Goal: Contribute content: Add original content to the website for others to see

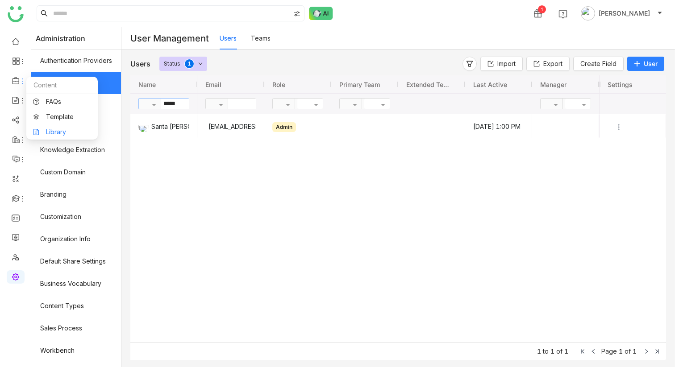
click at [62, 129] on link "Library" at bounding box center [62, 132] width 58 height 6
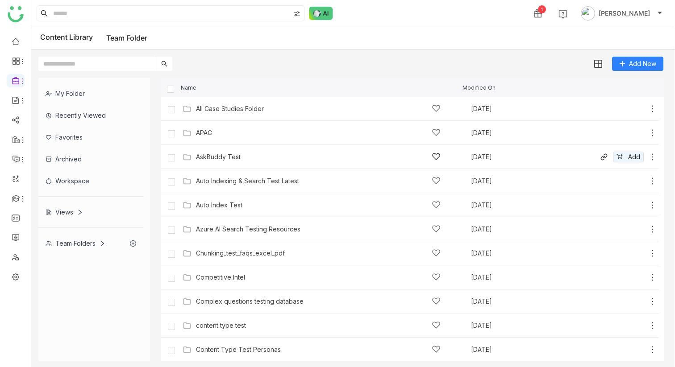
click at [226, 159] on div "AskBuddy Test" at bounding box center [218, 156] width 45 height 7
click at [226, 159] on gtmb-list-view "Name Modified On All Case Studies Folder Nov 28, 2024 Add APAC Dec 10, 2024 Add…" at bounding box center [412, 219] width 503 height 283
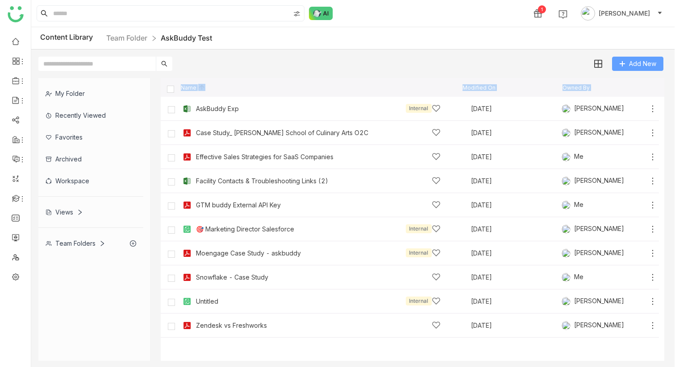
click at [644, 63] on span "Add New" at bounding box center [642, 64] width 27 height 10
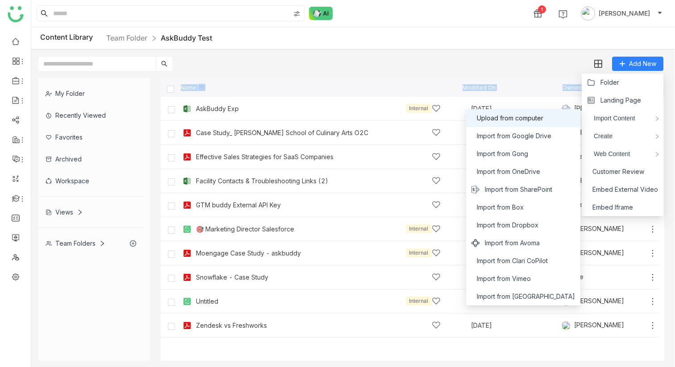
click at [537, 120] on span "Upload from computer" at bounding box center [510, 118] width 66 height 10
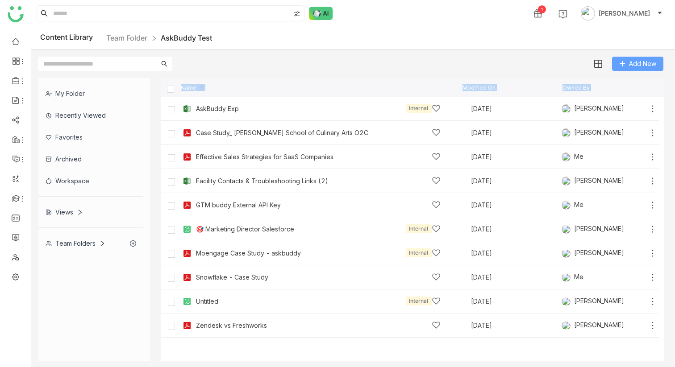
click at [642, 64] on span "Add New" at bounding box center [642, 64] width 27 height 10
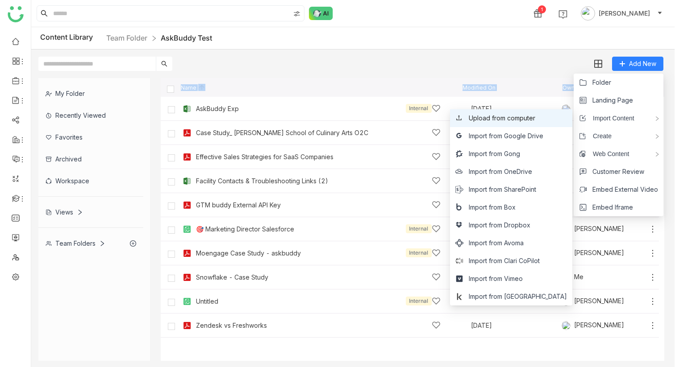
click at [535, 115] on span "Upload from computer" at bounding box center [501, 118] width 66 height 10
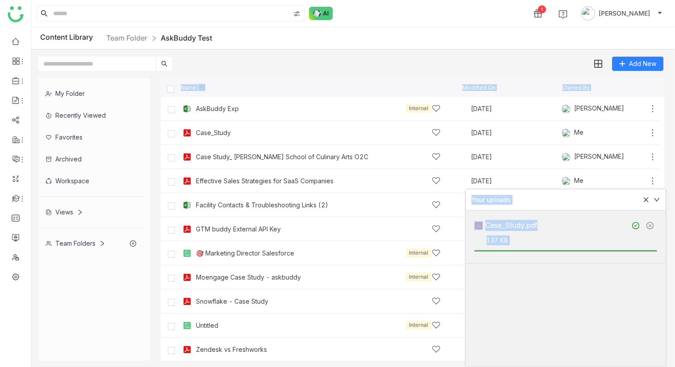
click at [511, 219] on div "Case_Study.pdf" at bounding box center [565, 226] width 183 height 14
click at [221, 132] on div "Case_Study" at bounding box center [213, 132] width 35 height 7
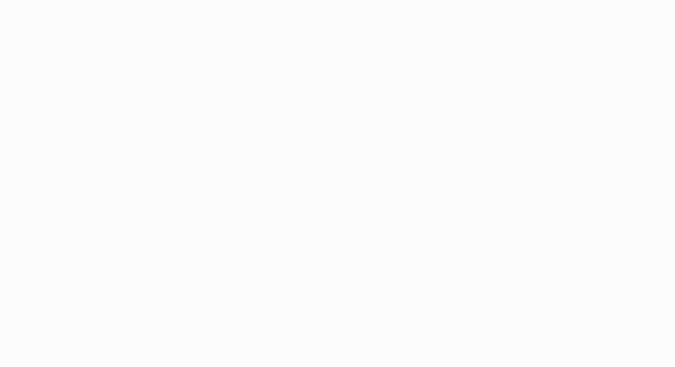
click at [463, 43] on body "Application Update Required We've recently updated our application and it looks…" at bounding box center [337, 183] width 675 height 367
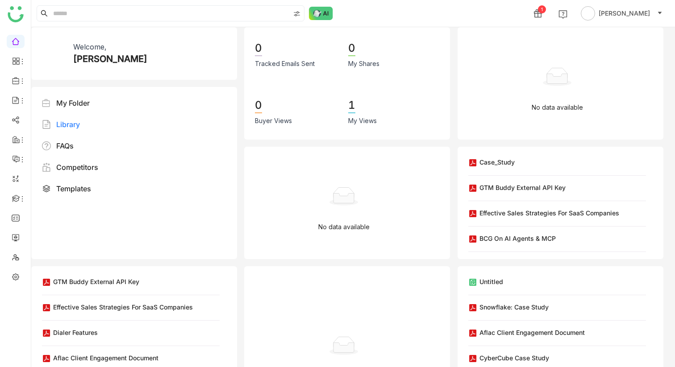
click at [71, 123] on div "Library" at bounding box center [68, 124] width 24 height 11
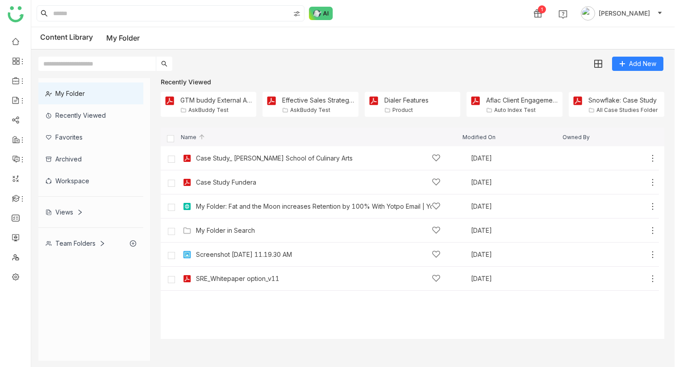
click at [77, 181] on div "Workspace" at bounding box center [90, 181] width 105 height 22
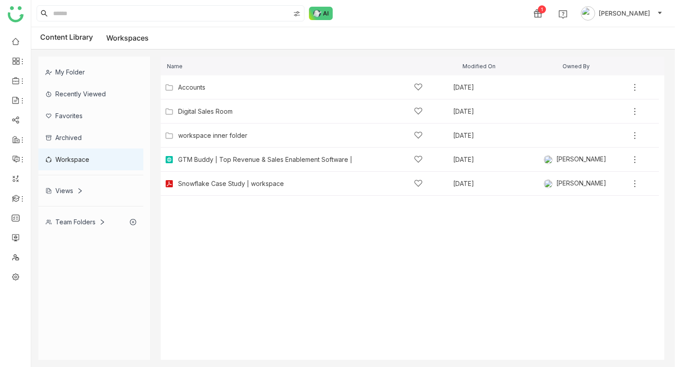
click at [73, 223] on div "Team Folders" at bounding box center [76, 222] width 60 height 8
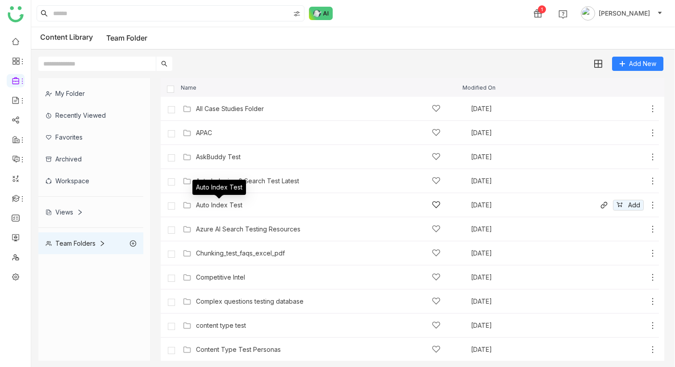
click at [212, 203] on div "Auto Index Test" at bounding box center [219, 205] width 46 height 7
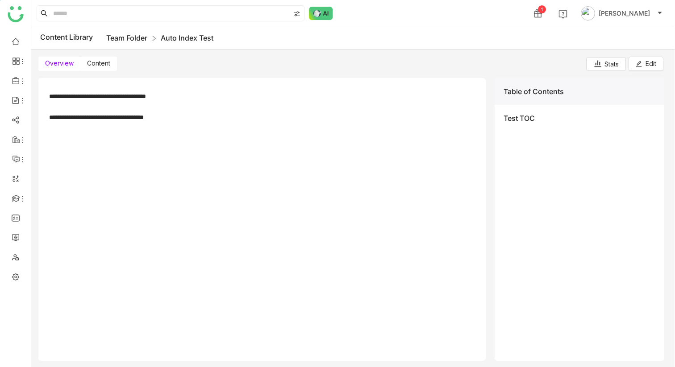
click at [119, 38] on link "Team Folder" at bounding box center [126, 37] width 41 height 9
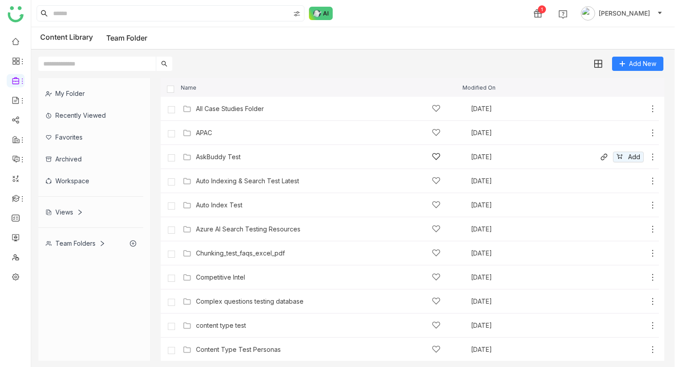
click at [231, 158] on div "AskBuddy Test" at bounding box center [218, 156] width 45 height 7
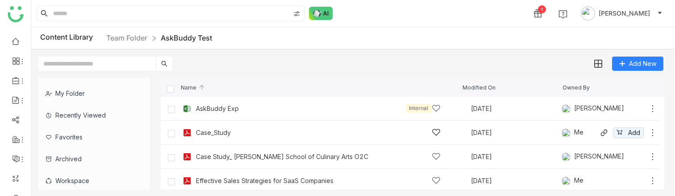
click at [211, 128] on div "Case_Study" at bounding box center [318, 132] width 245 height 9
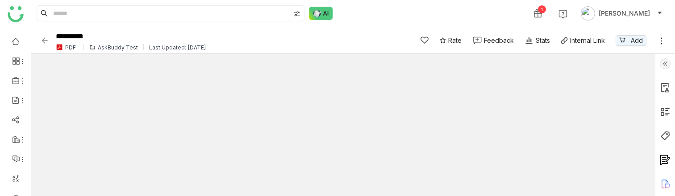
click at [112, 48] on div "AskBuddy Test" at bounding box center [118, 47] width 40 height 7
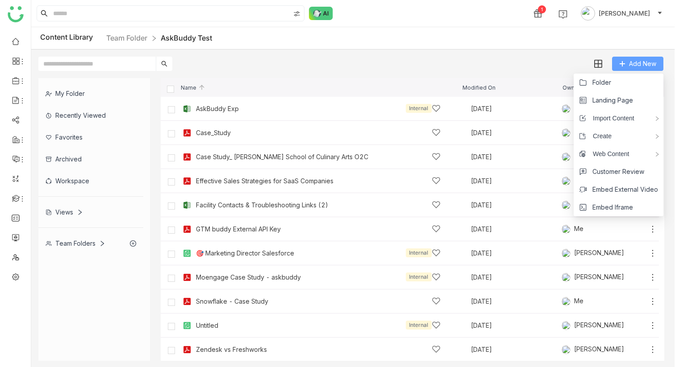
click at [639, 65] on span "Add New" at bounding box center [642, 64] width 27 height 10
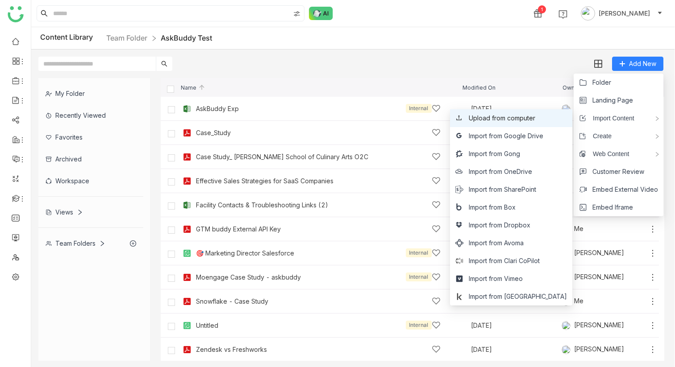
click at [535, 122] on span "Upload from computer" at bounding box center [501, 118] width 66 height 10
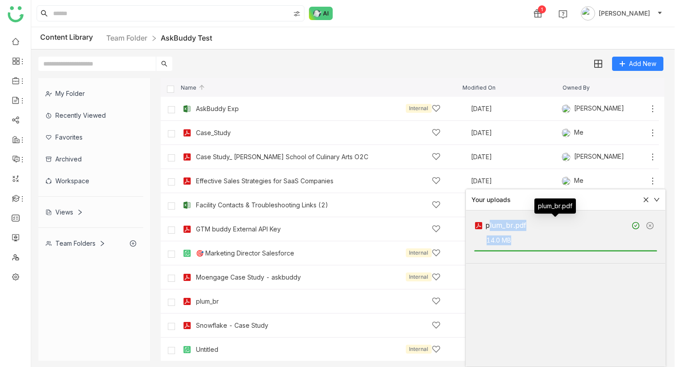
drag, startPoint x: 485, startPoint y: 225, endPoint x: 557, endPoint y: 246, distance: 74.7
click at [557, 246] on div "plum_br.pdf 14.0 MB" at bounding box center [565, 237] width 183 height 37
click at [557, 246] on div at bounding box center [565, 250] width 183 height 10
click at [501, 228] on div "plum_br.pdf" at bounding box center [555, 225] width 141 height 11
click at [496, 227] on div "plum_br.pdf" at bounding box center [555, 225] width 141 height 11
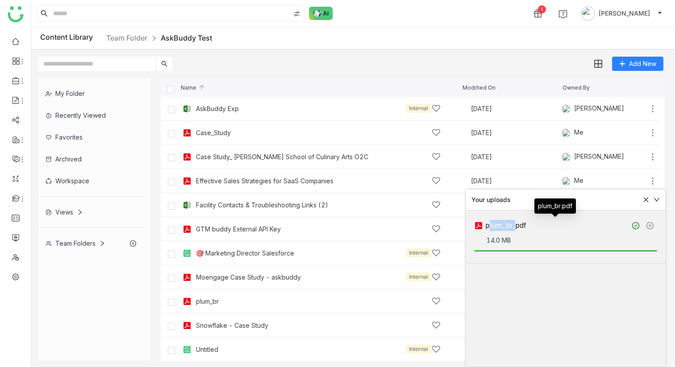
click at [496, 227] on div "plum_br.pdf" at bounding box center [555, 225] width 141 height 11
click at [509, 224] on div "plum_br.pdf" at bounding box center [555, 225] width 141 height 11
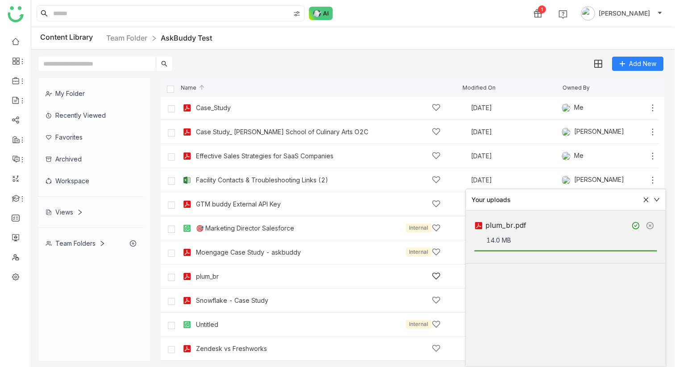
click at [211, 273] on div "plum_br" at bounding box center [207, 276] width 23 height 7
